Goal: Task Accomplishment & Management: Use online tool/utility

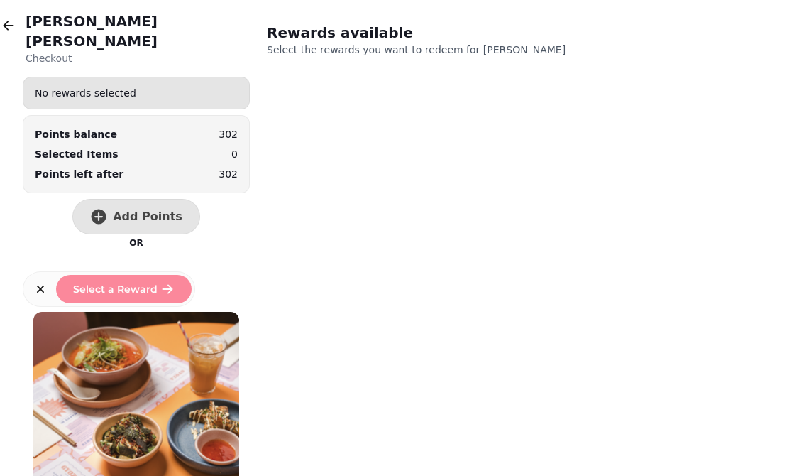
click at [21, 23] on button "button" at bounding box center [8, 25] width 28 height 28
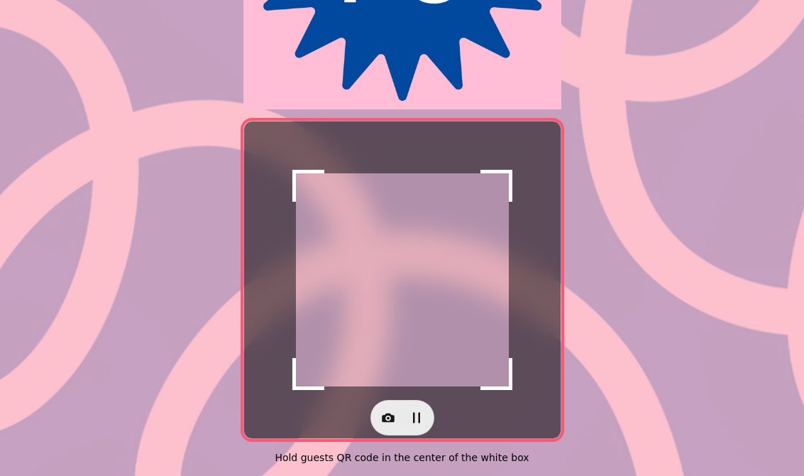
scroll to position [268, 0]
click at [384, 415] on icon "button" at bounding box center [388, 417] width 14 height 14
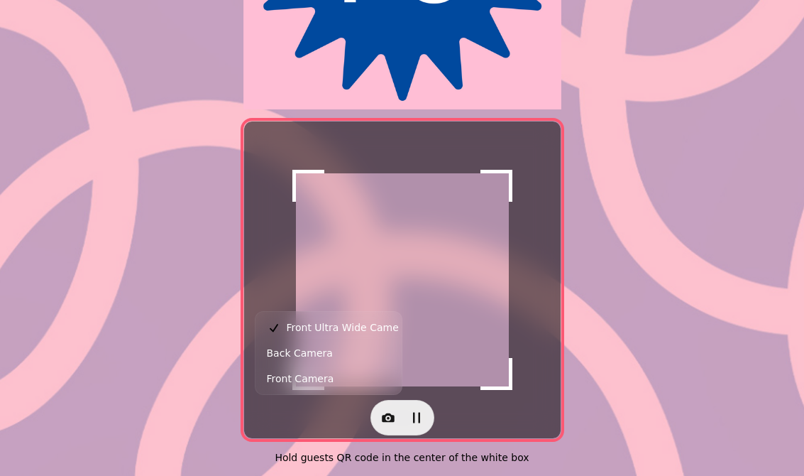
click at [344, 356] on button "Back Camera" at bounding box center [328, 353] width 141 height 26
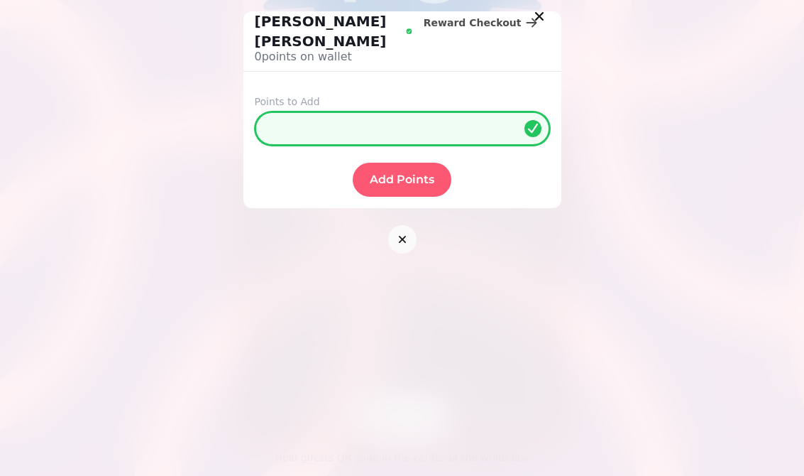
click at [421, 111] on input "*" at bounding box center [402, 128] width 295 height 34
type input "**"
click at [418, 174] on span "Add Points" at bounding box center [402, 179] width 65 height 11
